Goal: Learn about a topic

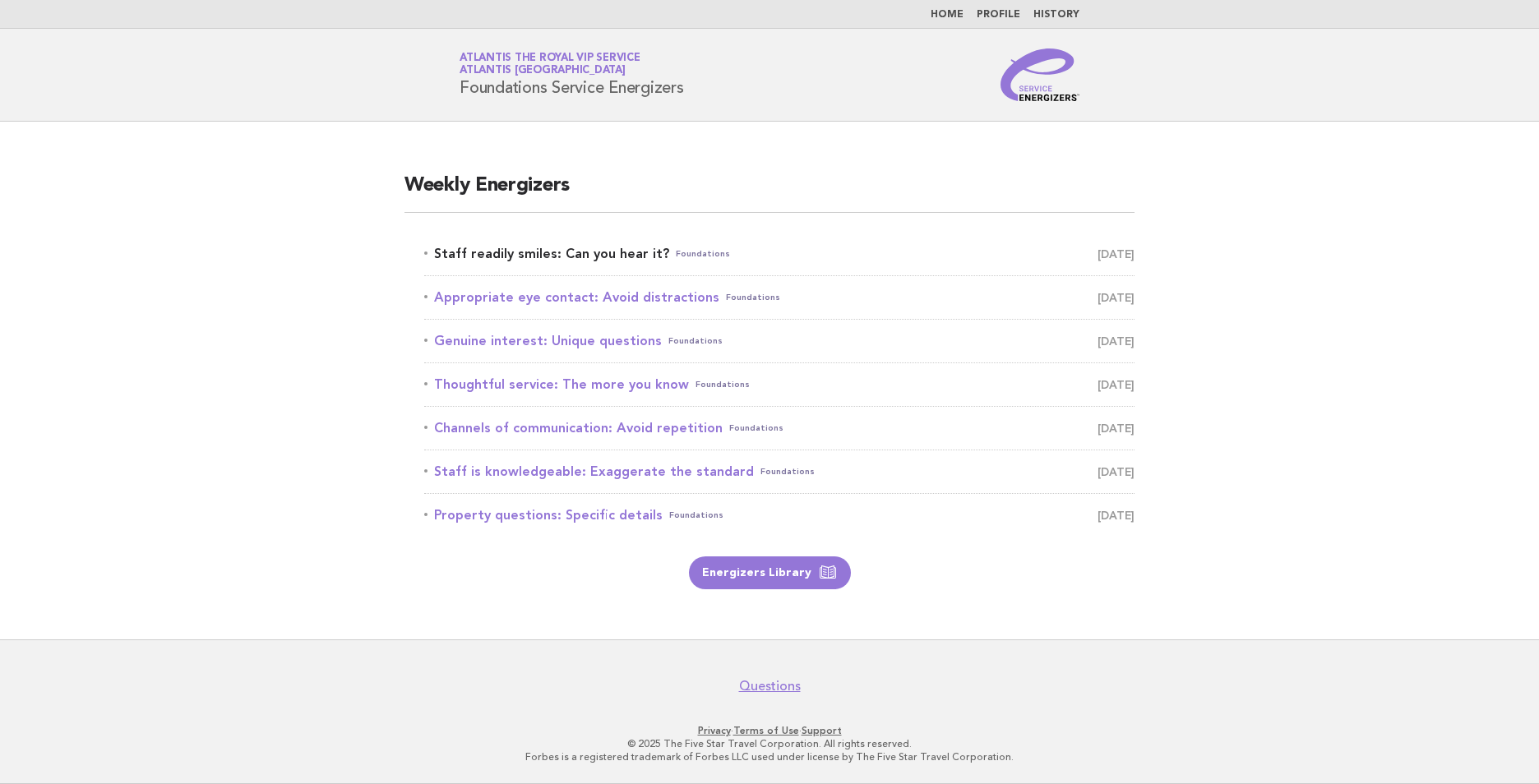
click at [575, 257] on link "Staff readily smiles: Can you hear it? Foundations September 21" at bounding box center [779, 253] width 710 height 23
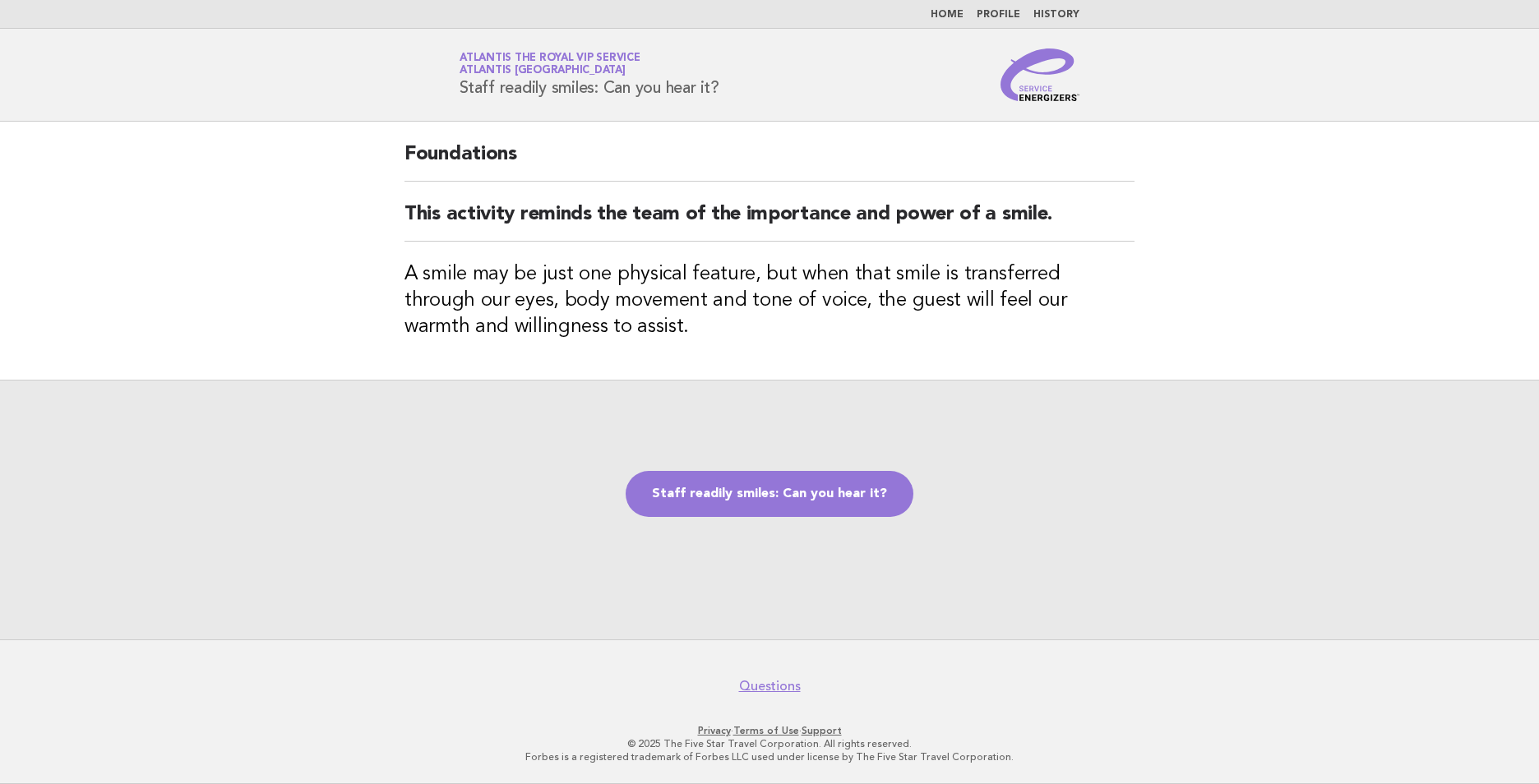
click at [758, 466] on div "Staff readily smiles: Can you hear it?" at bounding box center [769, 509] width 1539 height 259
click at [755, 477] on link "Staff readily smiles: Can you hear it?" at bounding box center [769, 493] width 287 height 46
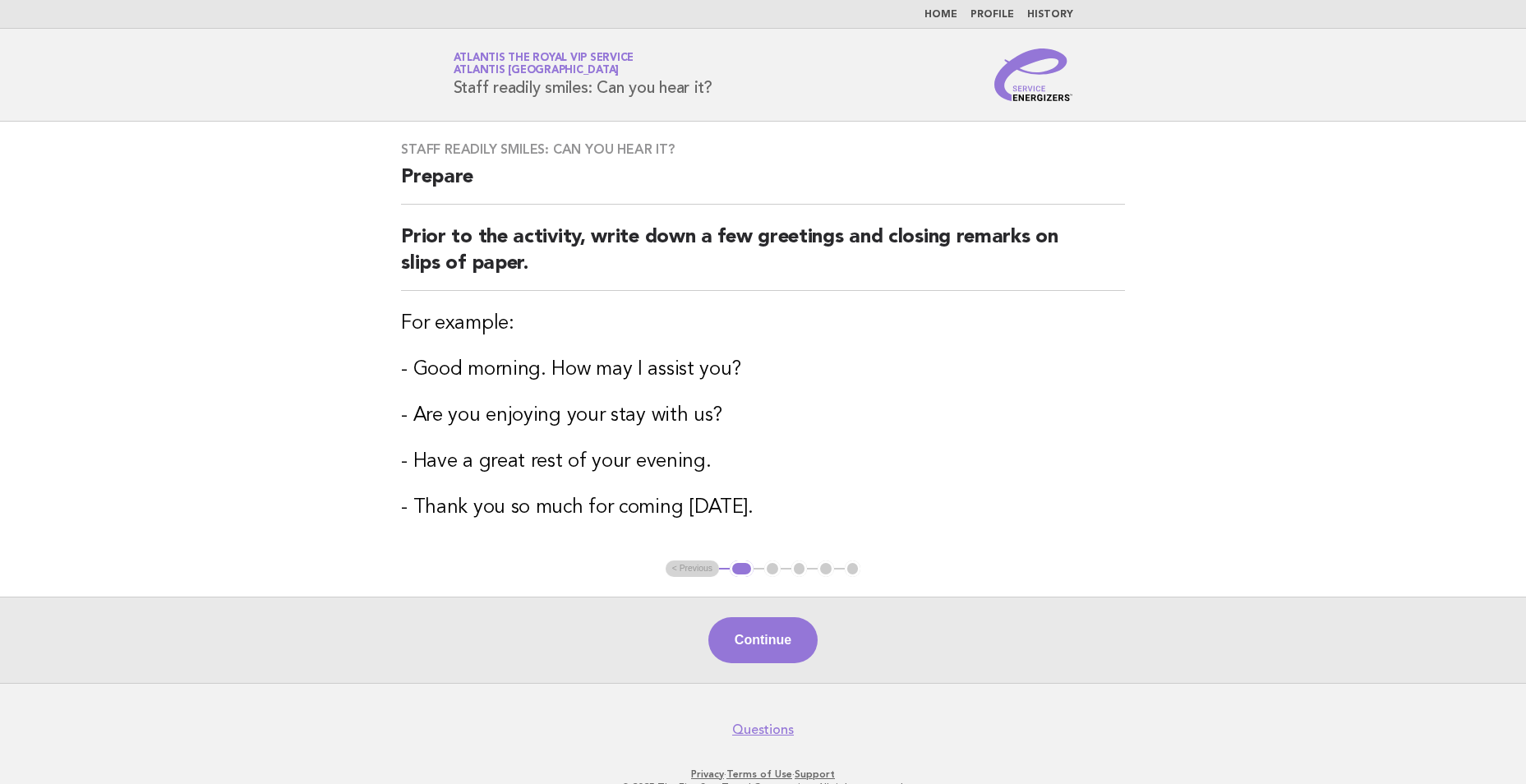
click at [773, 633] on button "Continue" at bounding box center [763, 639] width 109 height 46
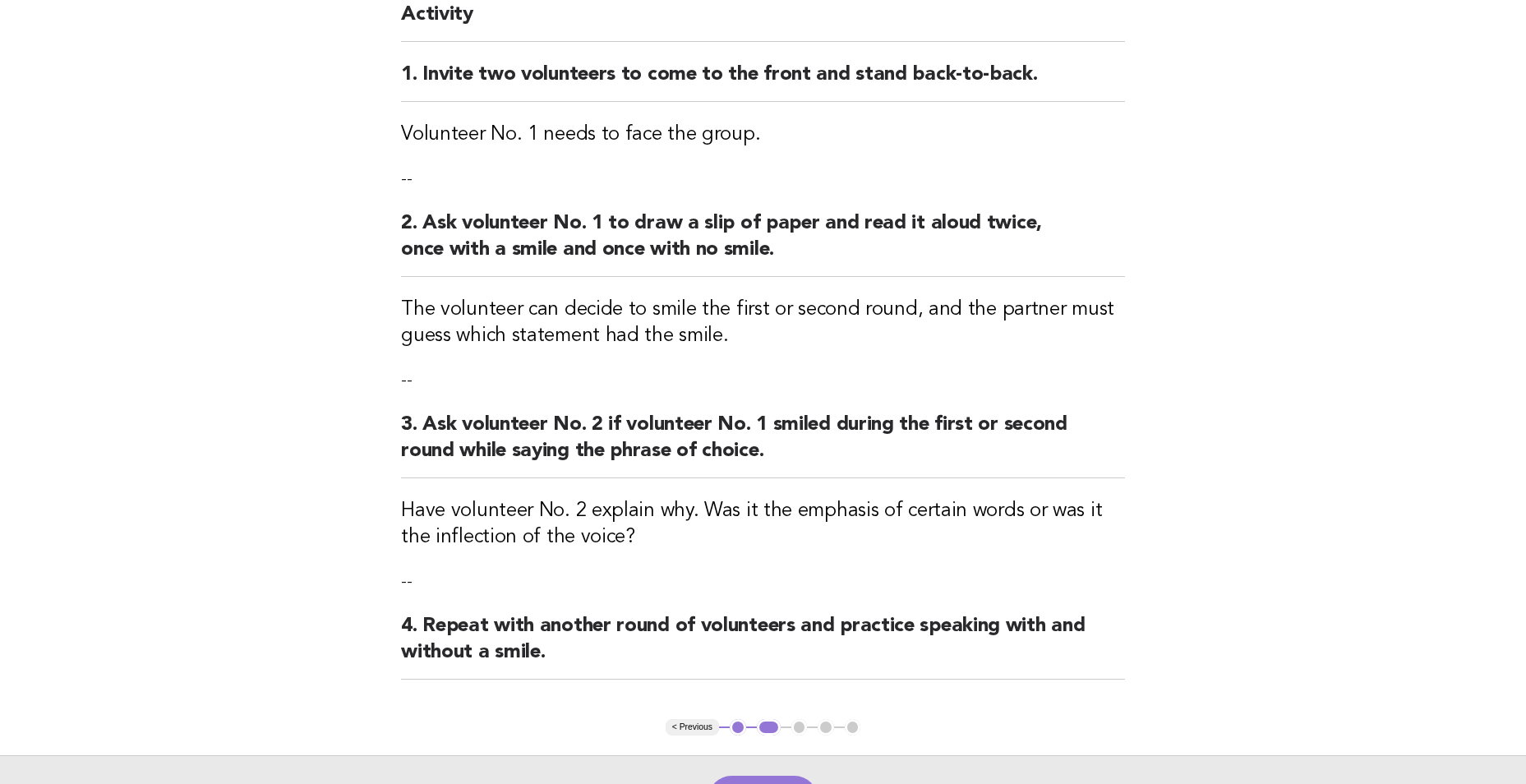
scroll to position [164, 0]
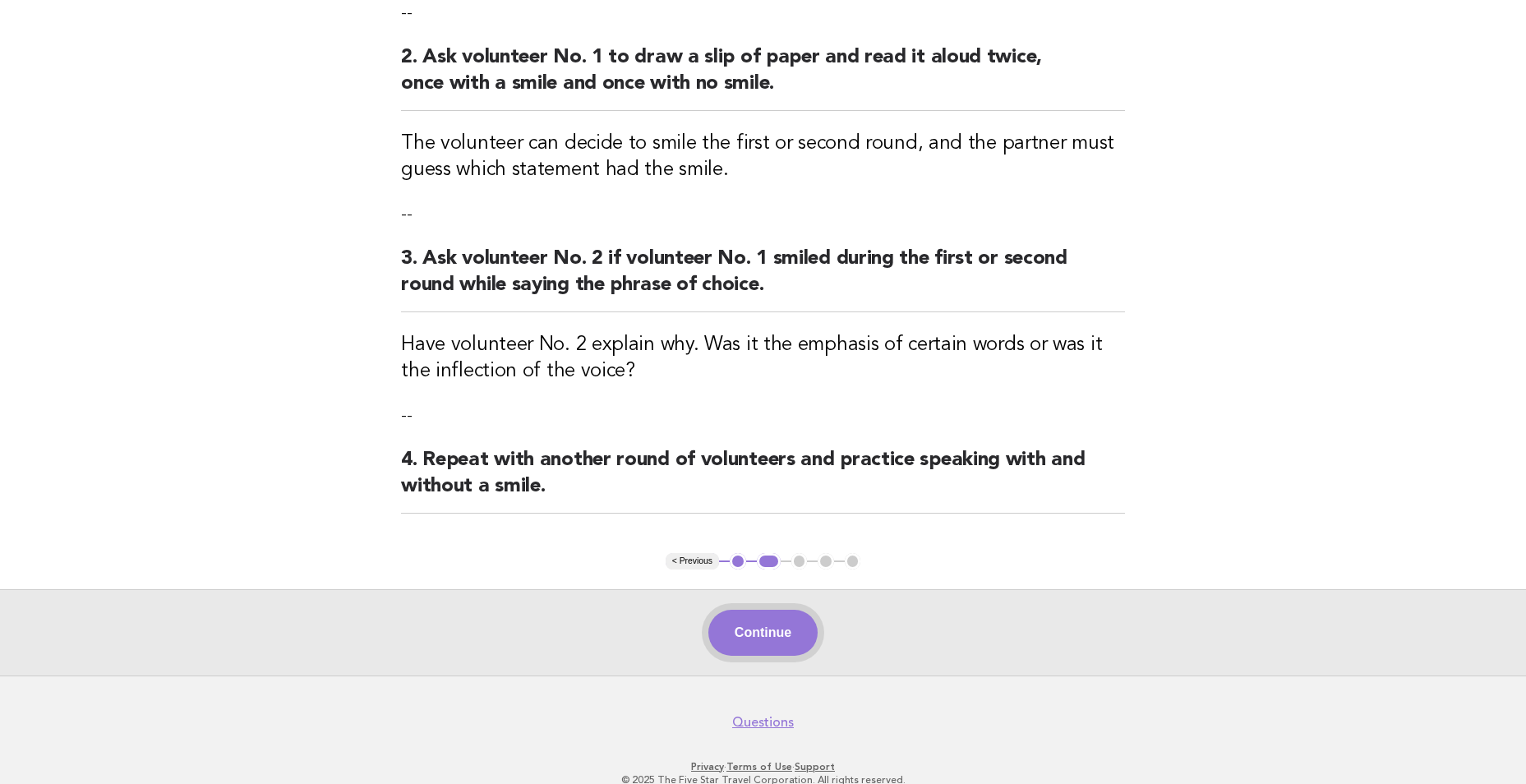
click at [780, 613] on button "Continue" at bounding box center [763, 632] width 109 height 46
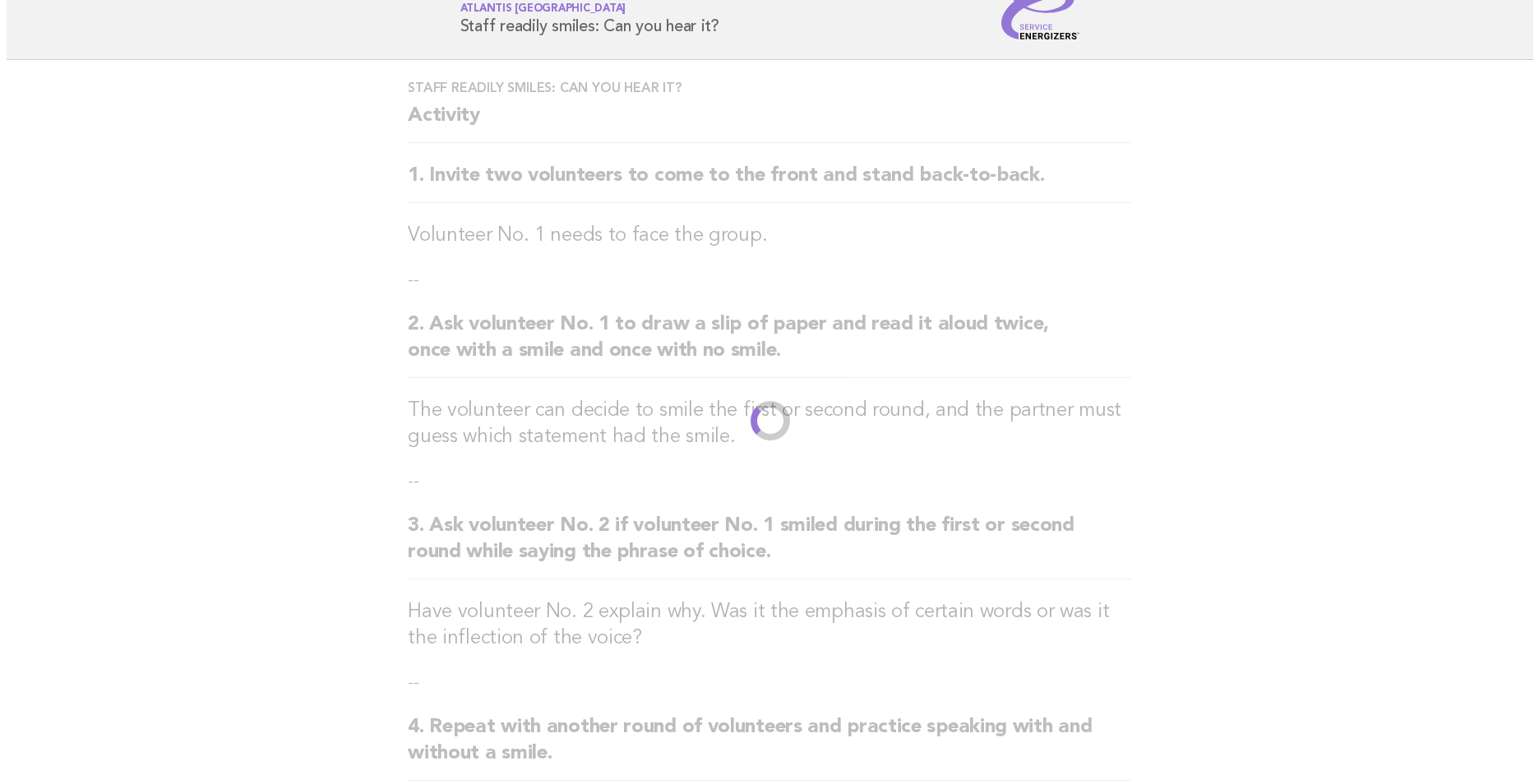
scroll to position [0, 0]
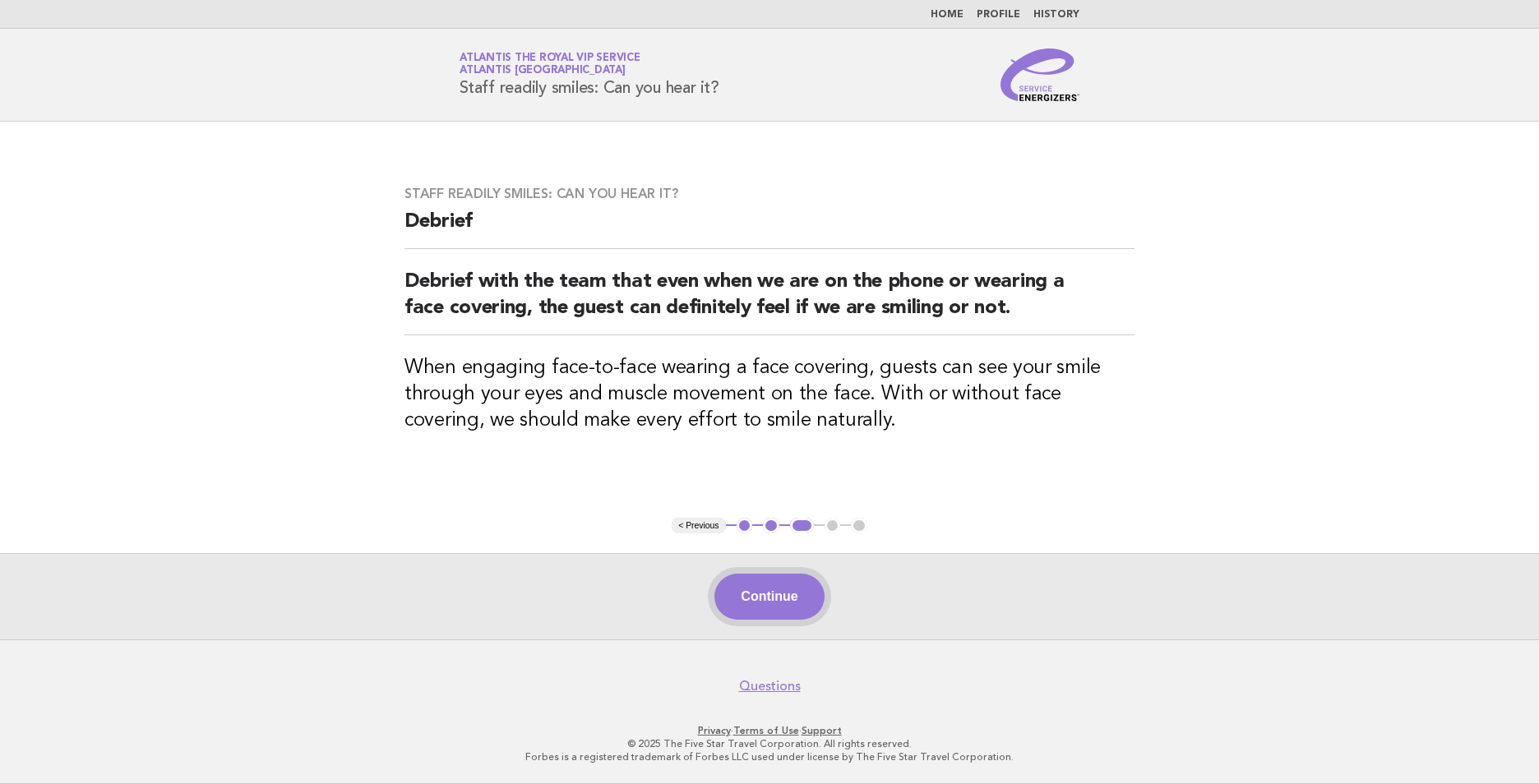
click at [793, 597] on button "Continue" at bounding box center [768, 596] width 109 height 46
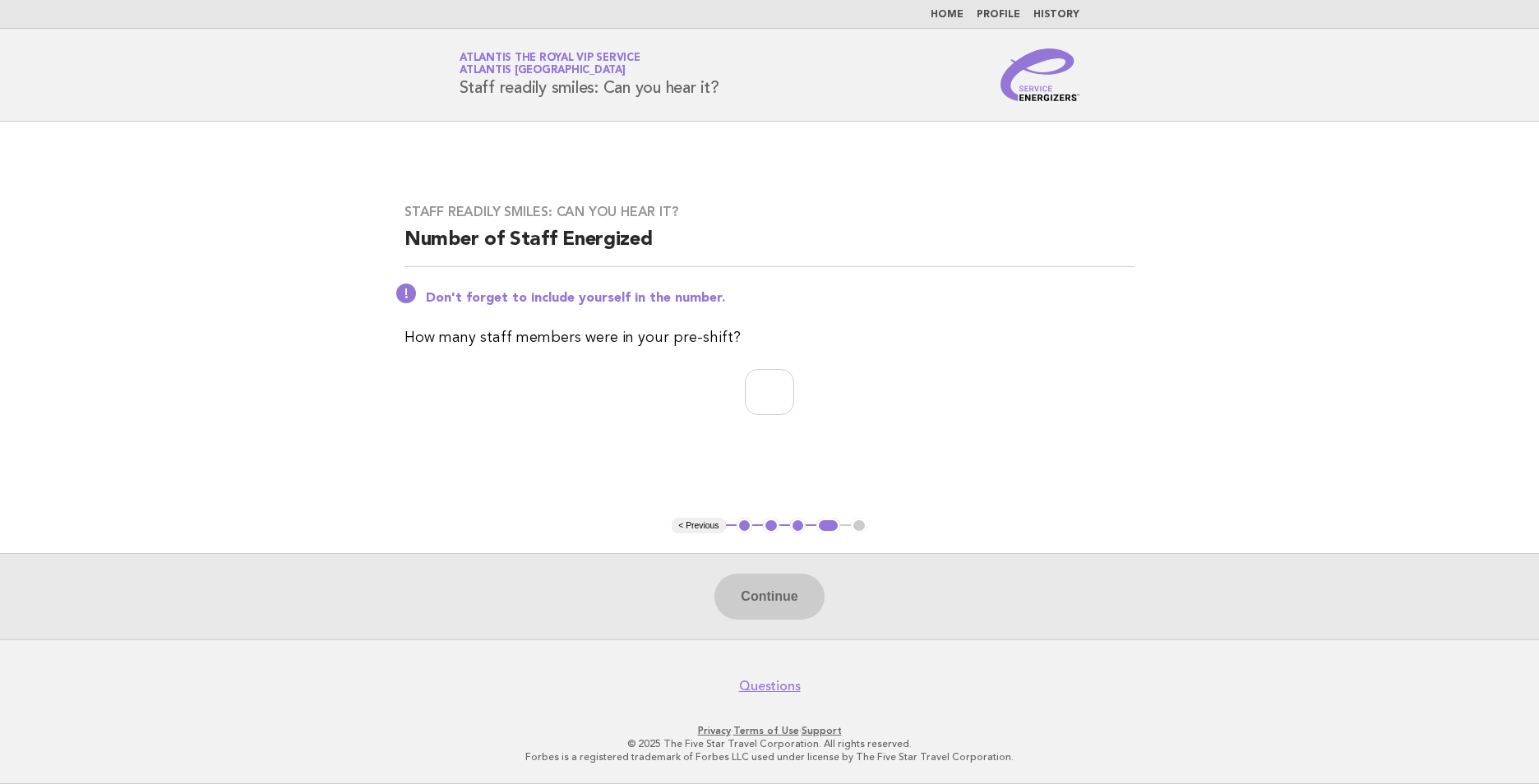
click at [963, 11] on link "Home" at bounding box center [947, 14] width 33 height 10
